Goal: Task Accomplishment & Management: Complete application form

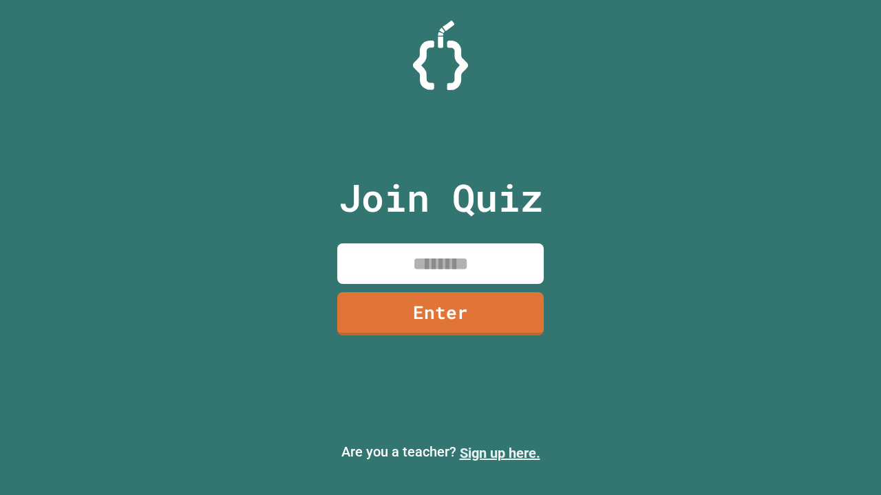
click at [499, 453] on link "Sign up here." at bounding box center [500, 453] width 80 height 17
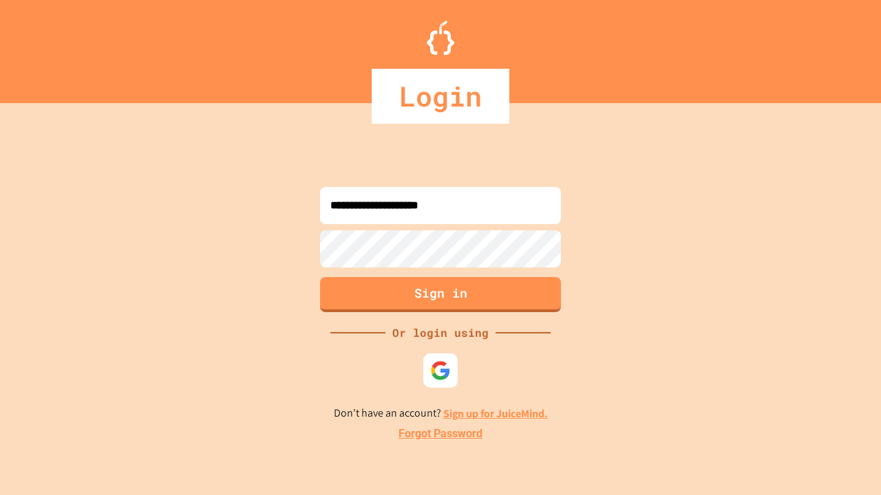
type input "**********"
